Goal: Task Accomplishment & Management: Use online tool/utility

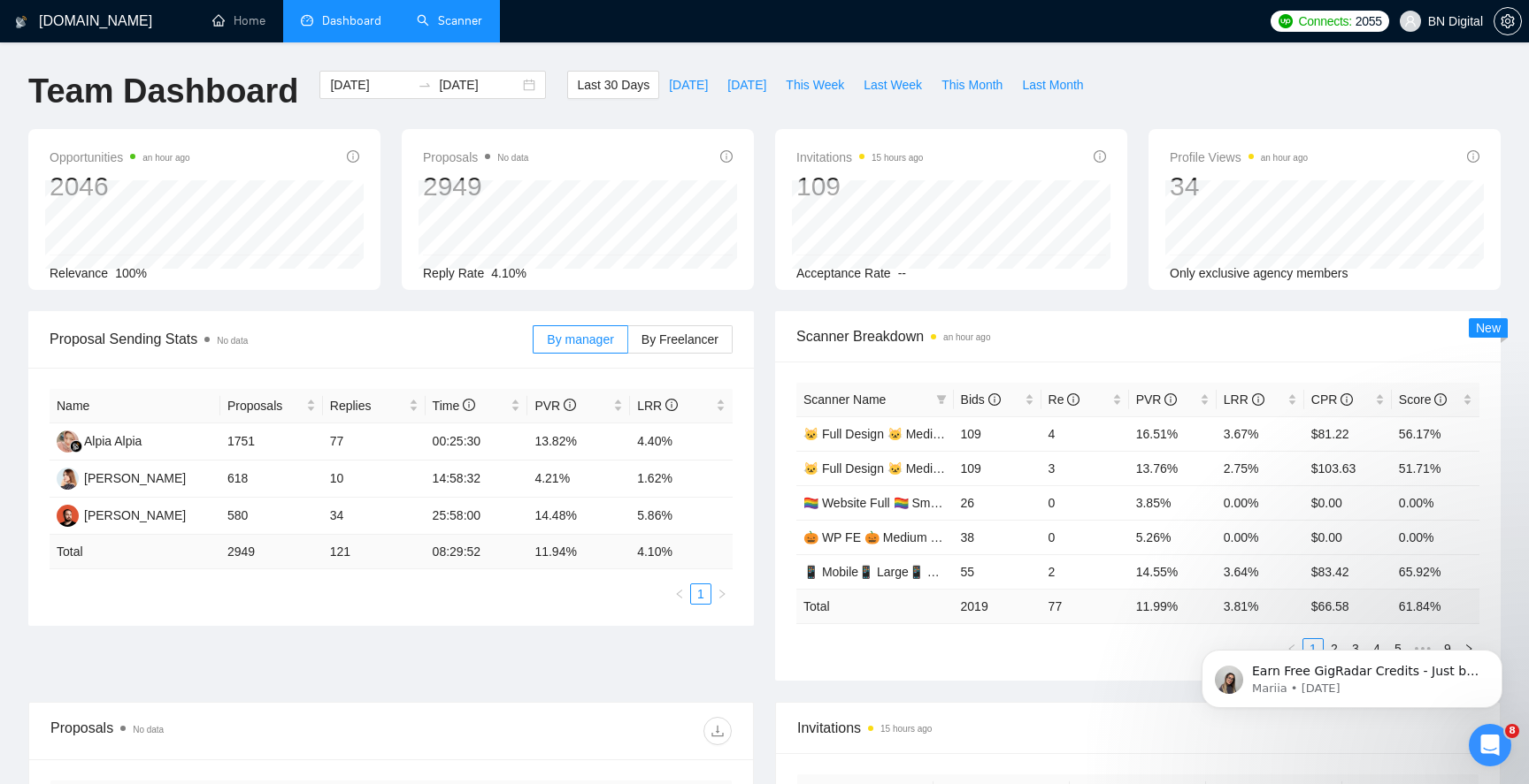
click at [446, 15] on link "Scanner" at bounding box center [450, 20] width 66 height 15
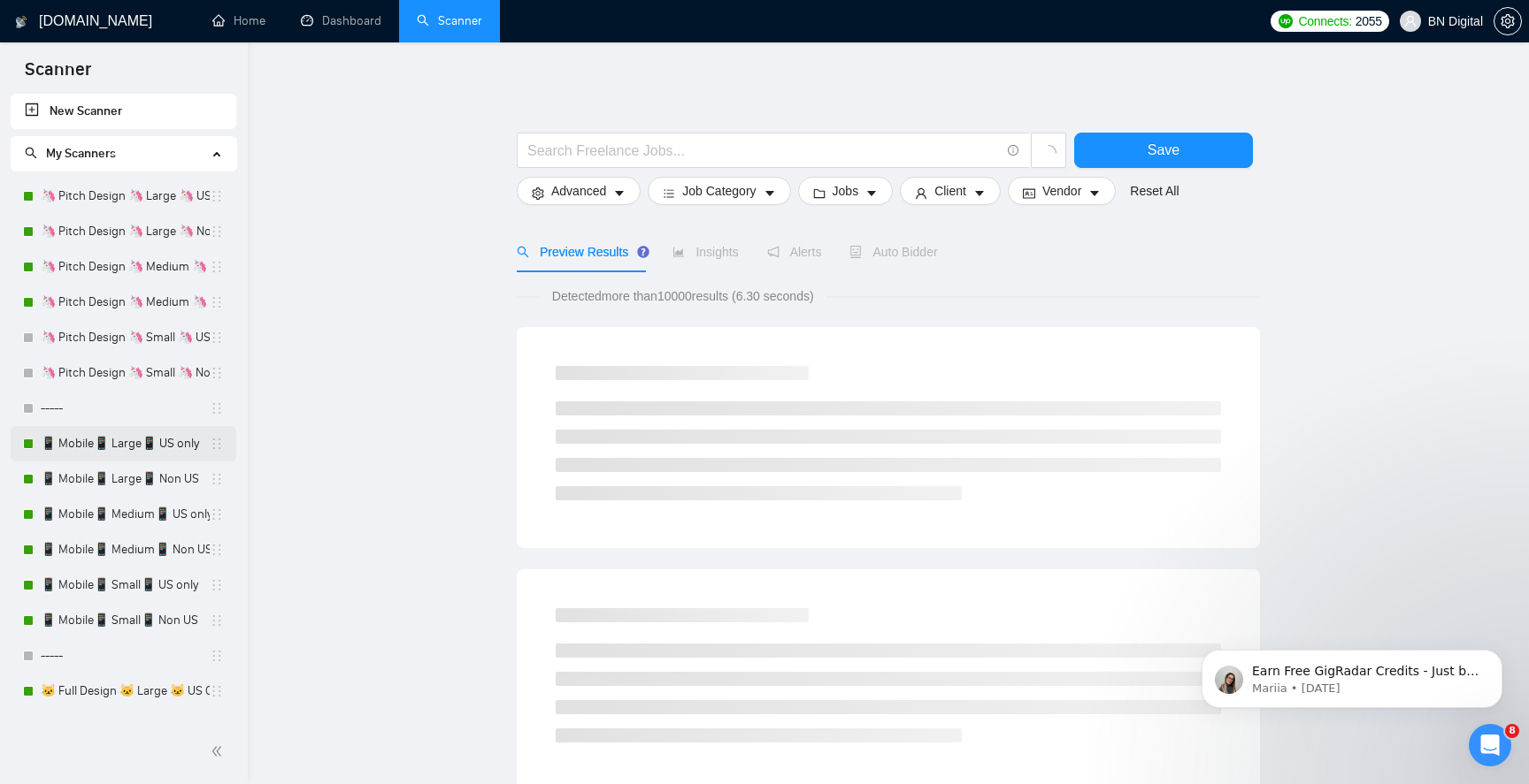
click at [120, 449] on link "📱 Mobile📱 Large📱 US only" at bounding box center [125, 444] width 169 height 36
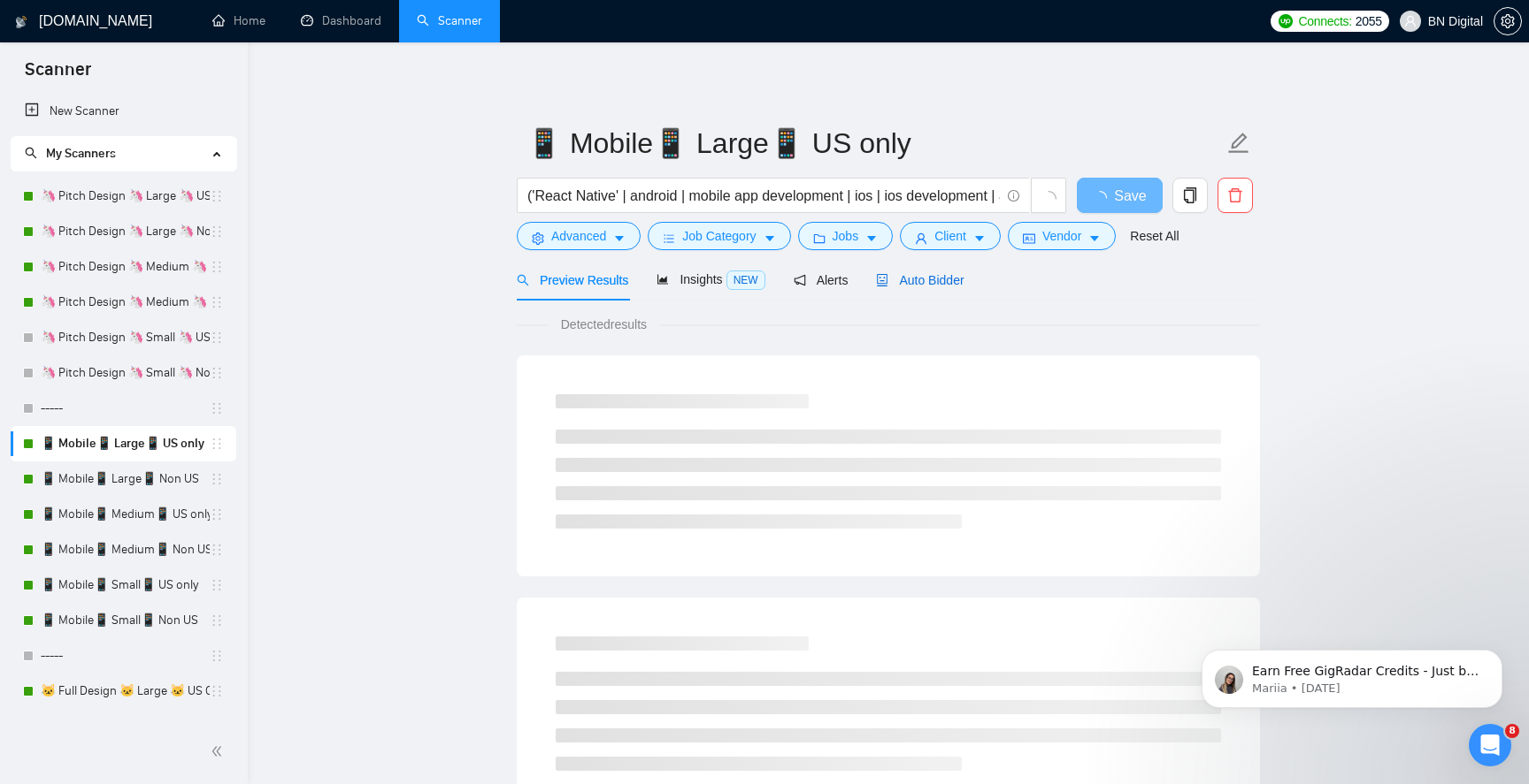
click at [927, 285] on span "Auto Bidder" at bounding box center [920, 281] width 88 height 14
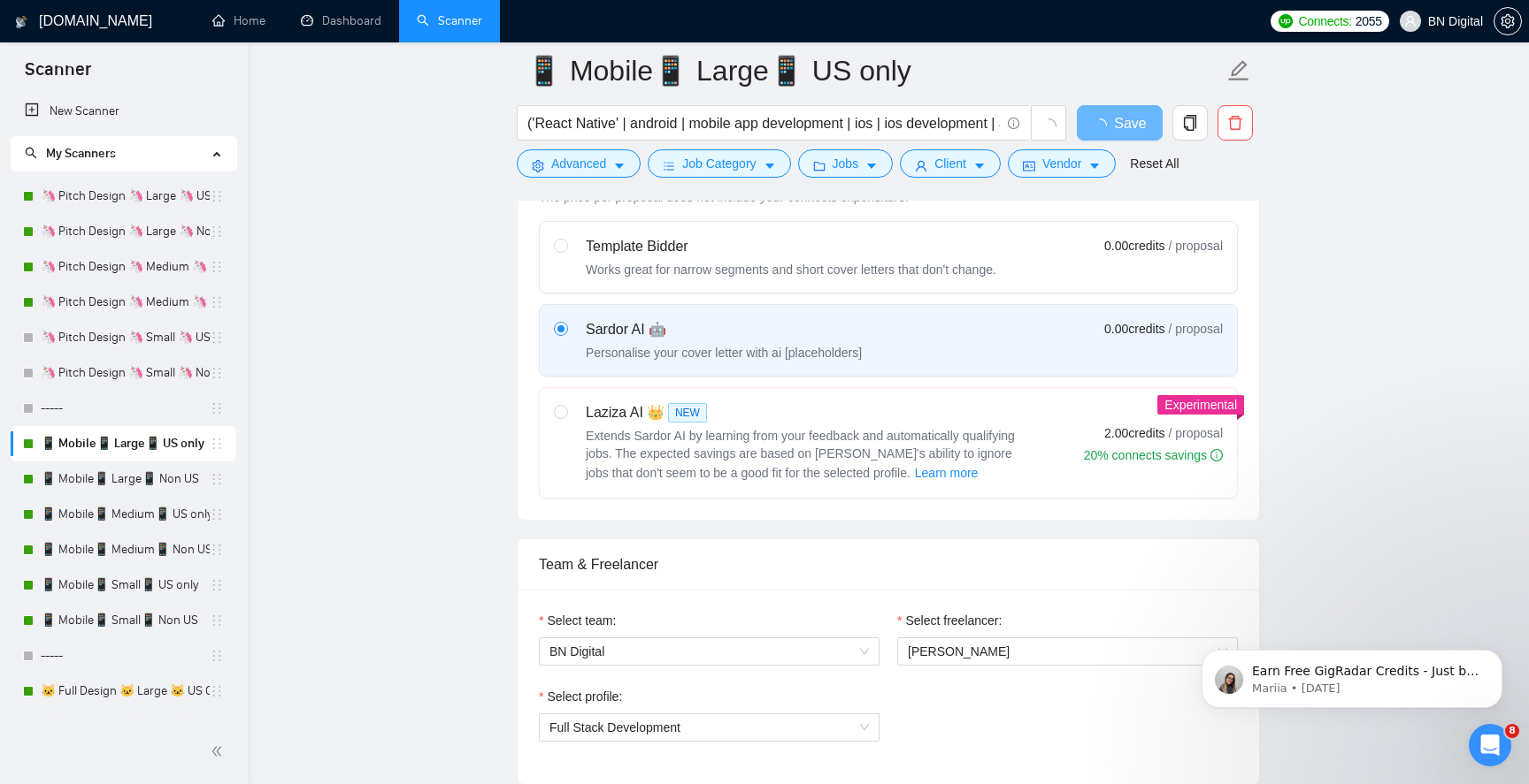
scroll to position [1195, 0]
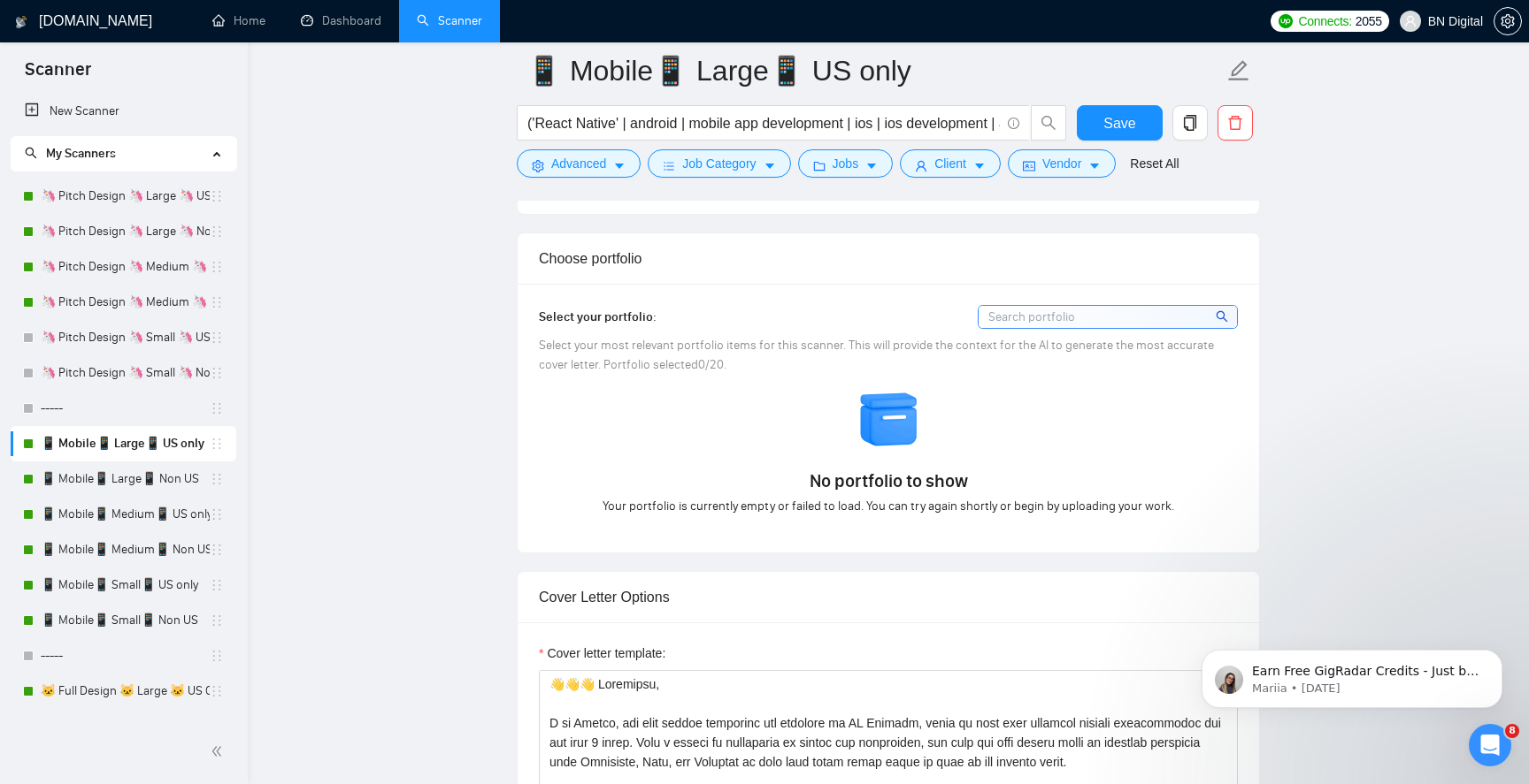
scroll to position [1832, 0]
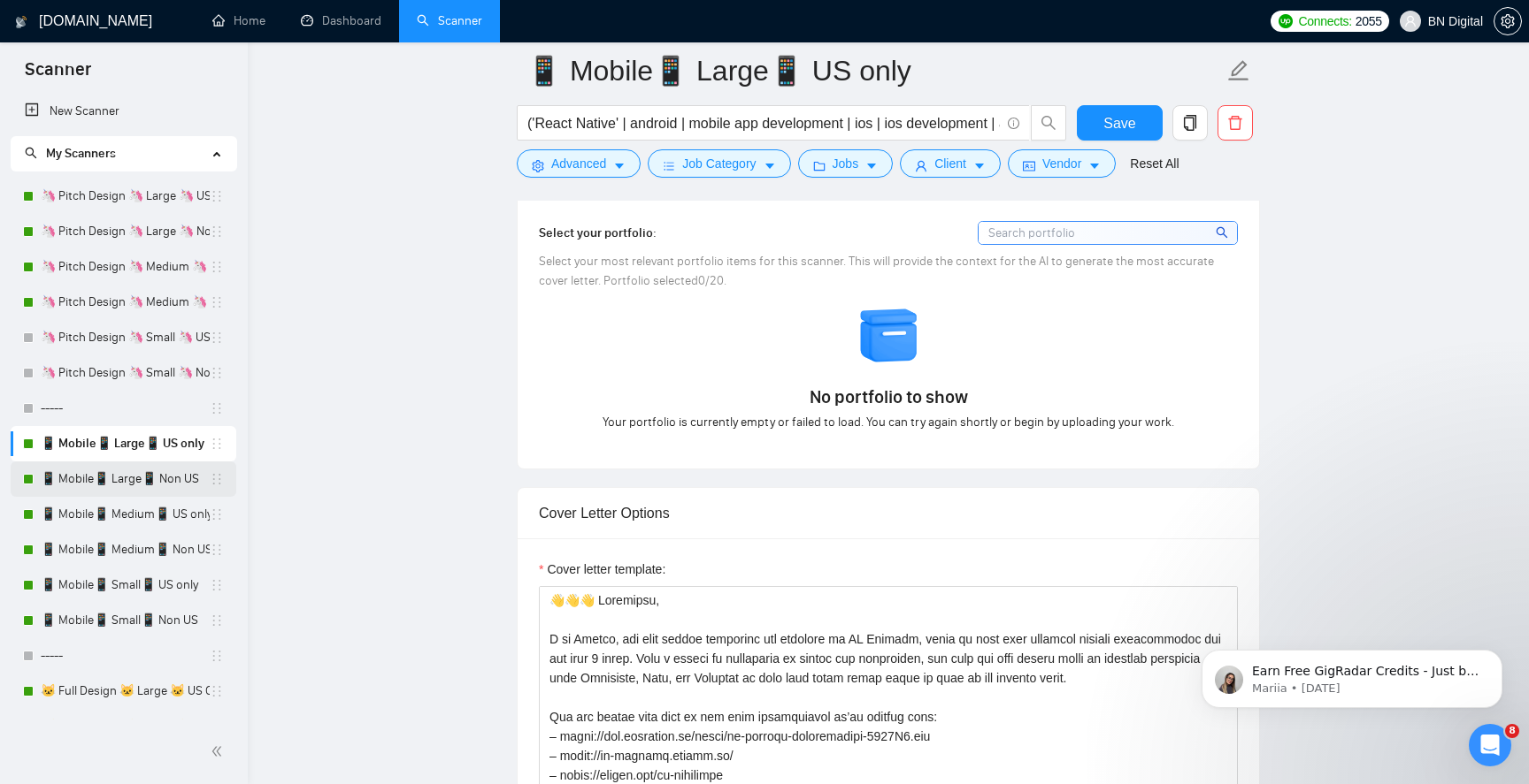
click at [111, 472] on link "📱 Mobile📱 Large📱 Non US" at bounding box center [125, 480] width 169 height 36
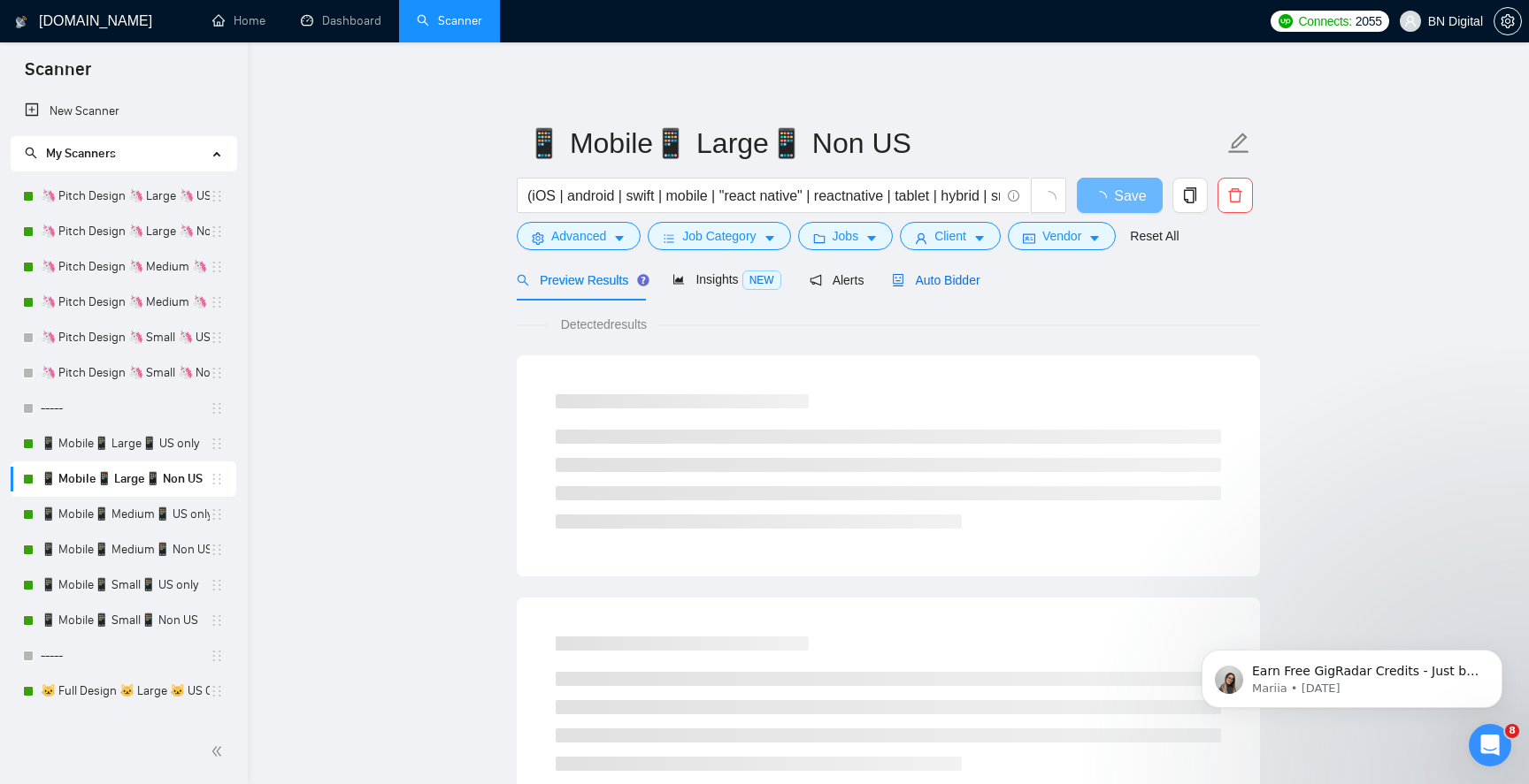
click at [948, 283] on span "Auto Bidder" at bounding box center [936, 281] width 88 height 14
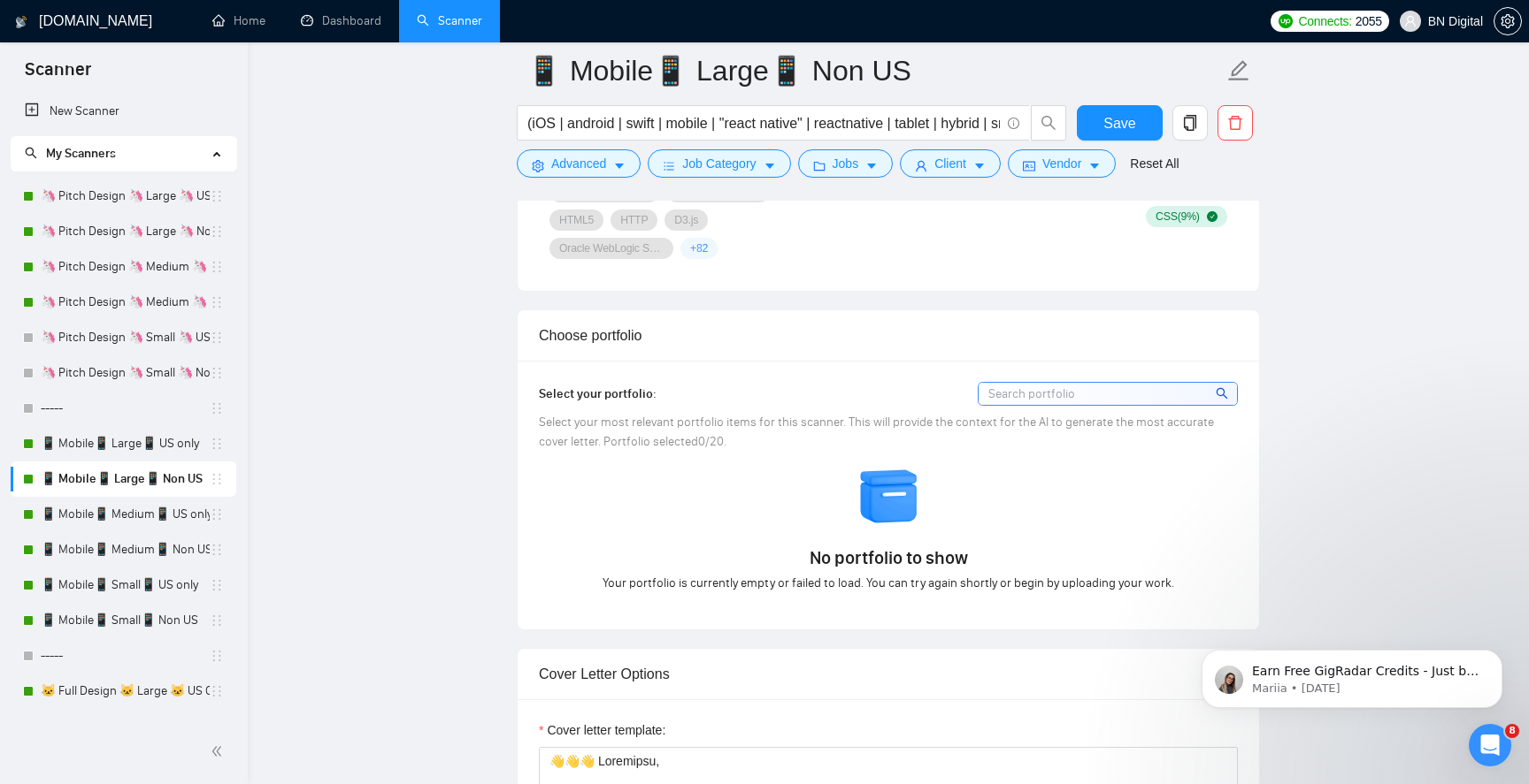
scroll to position [1541, 0]
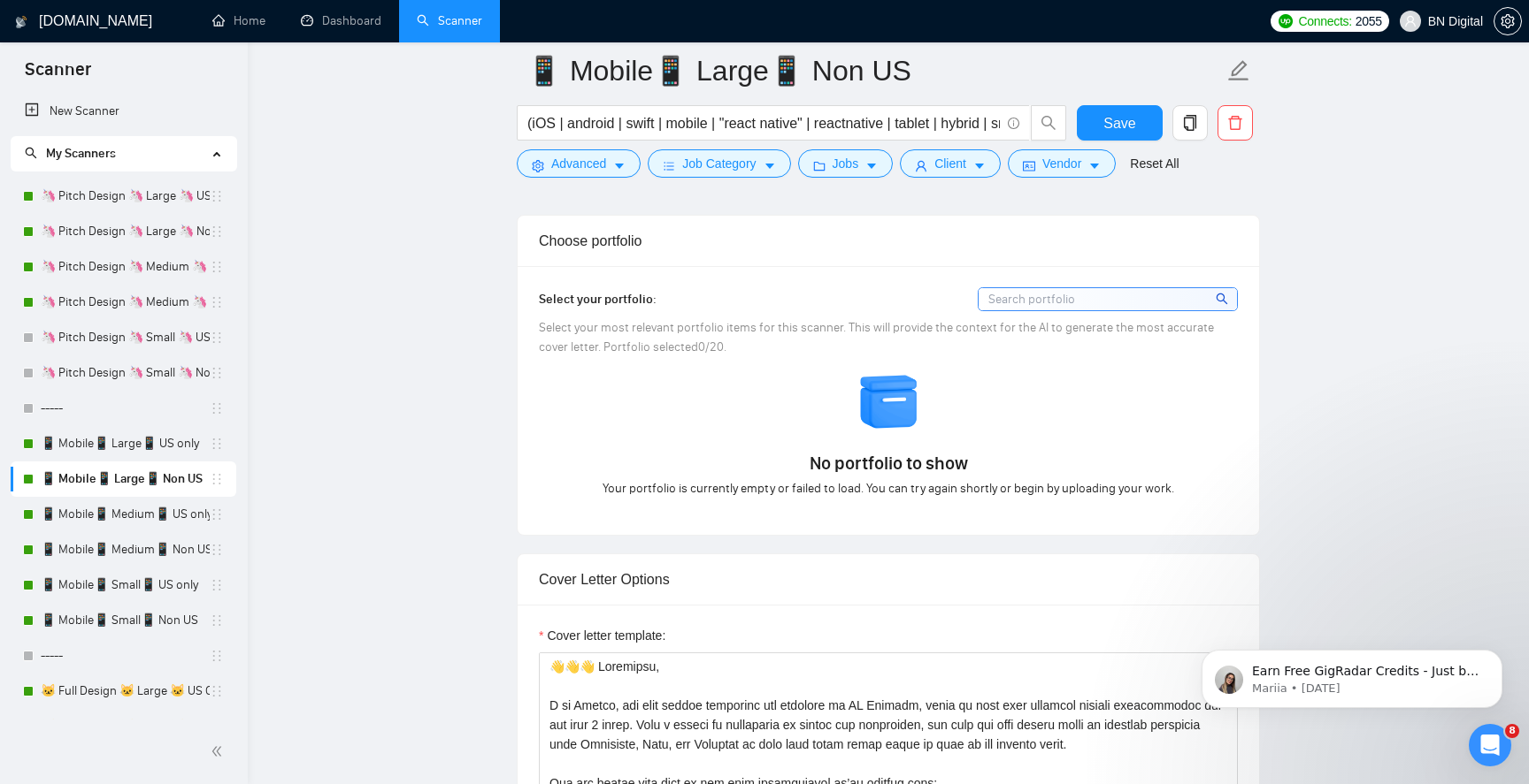
click at [1023, 294] on input at bounding box center [1108, 299] width 259 height 22
click at [148, 514] on link "📱 Mobile📱 Medium📱 US only" at bounding box center [125, 515] width 169 height 36
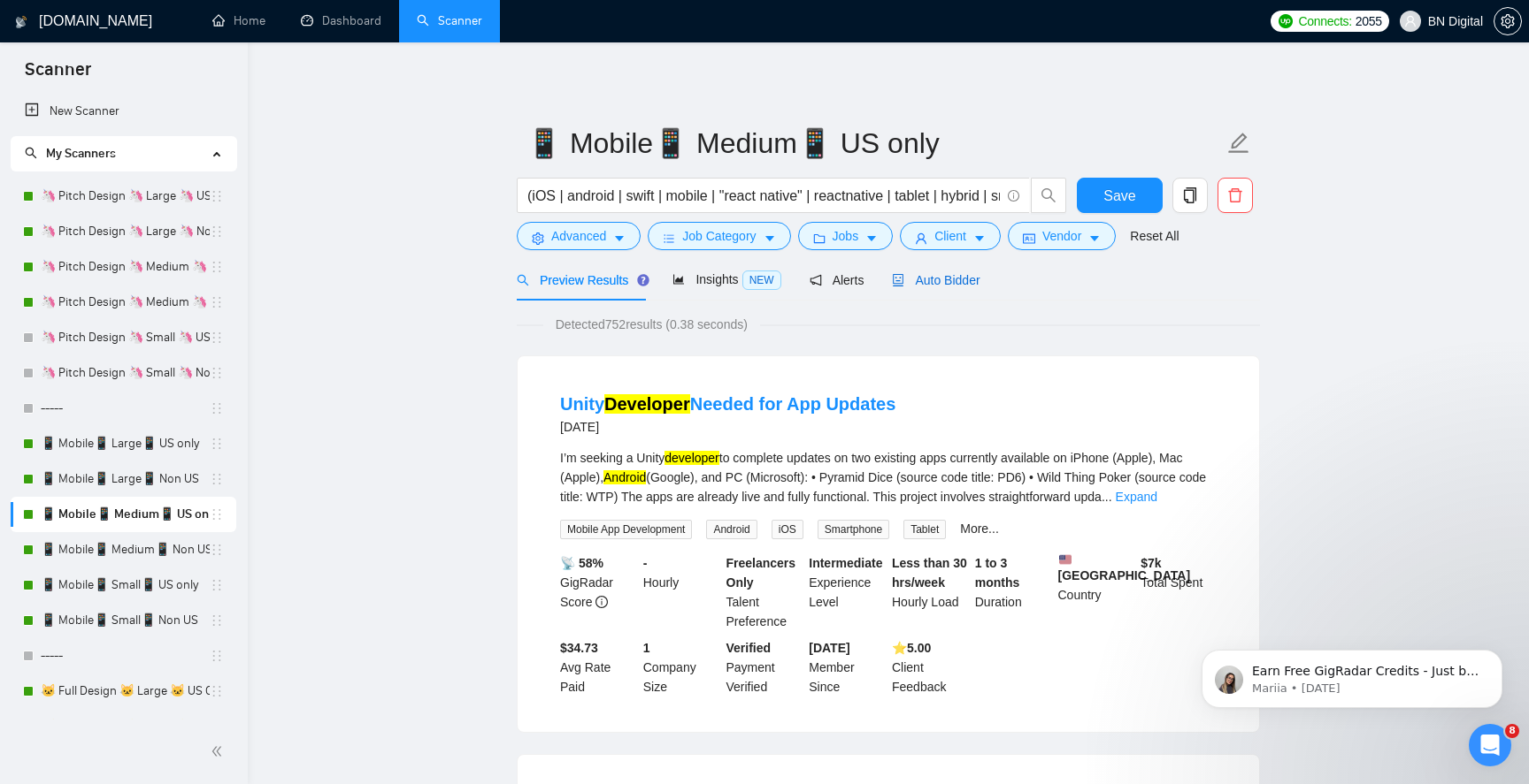
click at [937, 288] on div "Auto Bidder" at bounding box center [936, 281] width 88 height 20
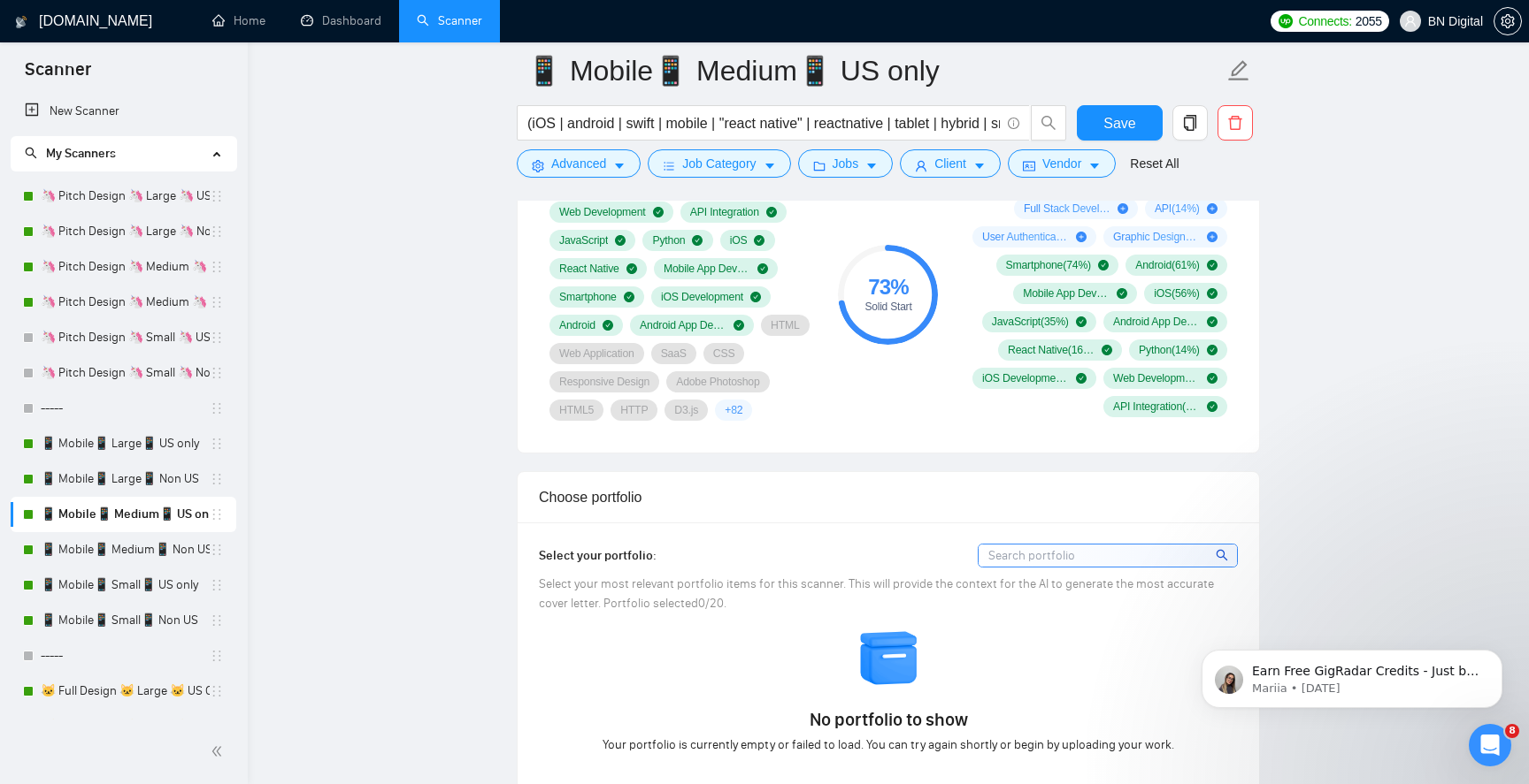
scroll to position [1061, 0]
